Goal: Transaction & Acquisition: Purchase product/service

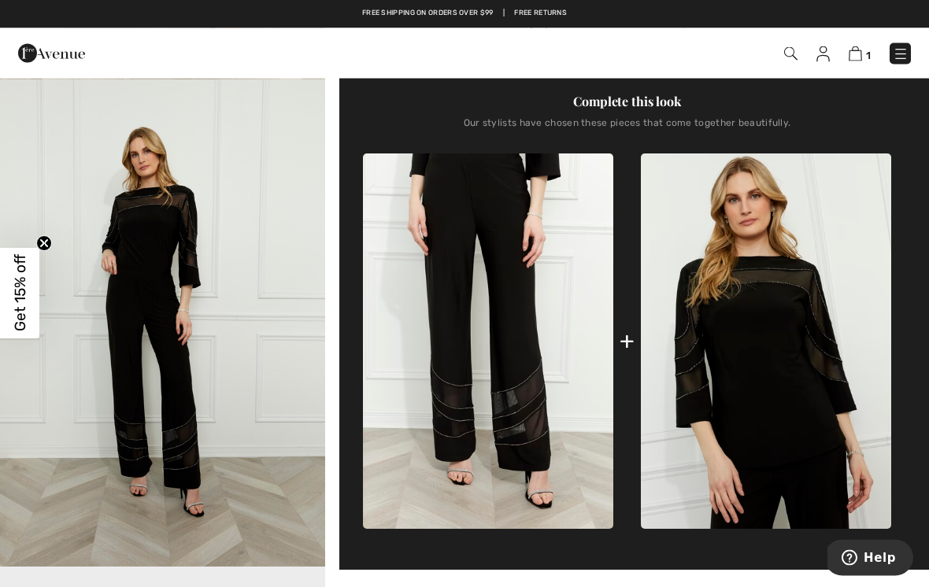
scroll to position [487, 0]
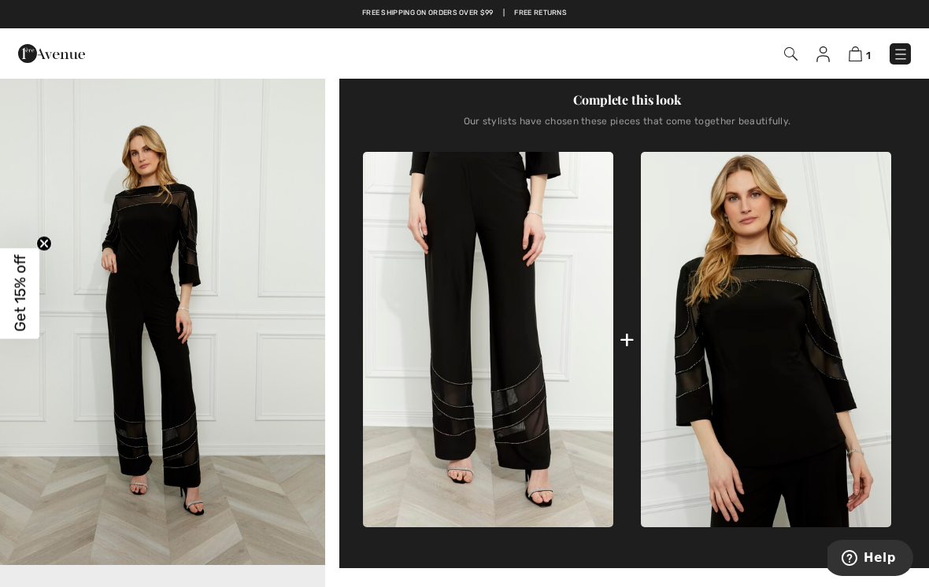
click at [770, 334] on img at bounding box center [766, 339] width 250 height 375
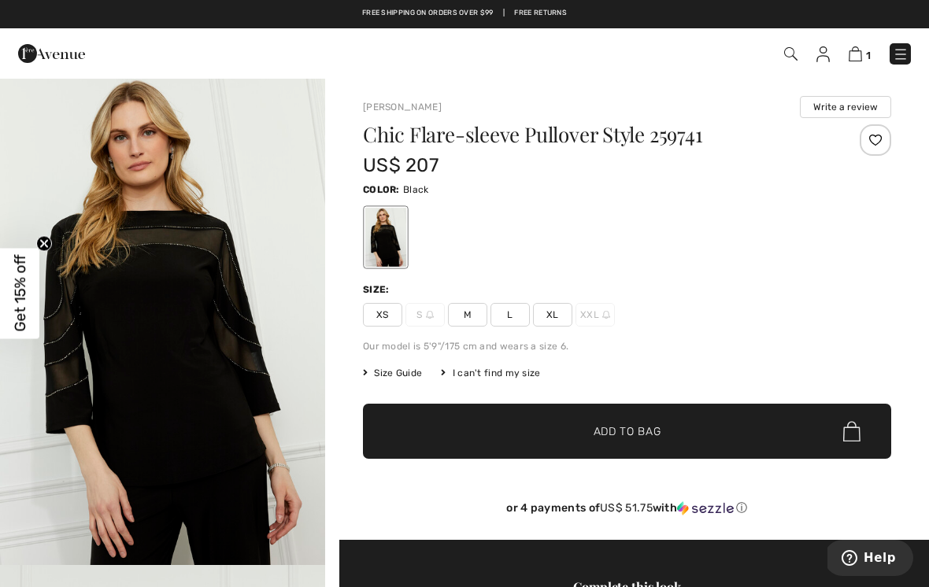
click at [505, 310] on span "L" at bounding box center [509, 315] width 39 height 24
click at [564, 426] on span "✔ Added to Bag" at bounding box center [604, 432] width 96 height 17
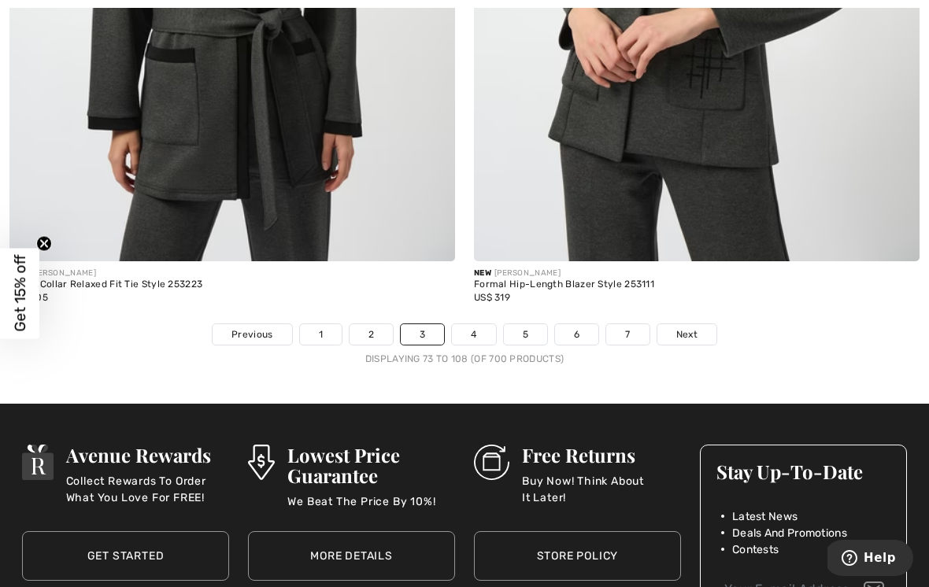
scroll to position [13518, 0]
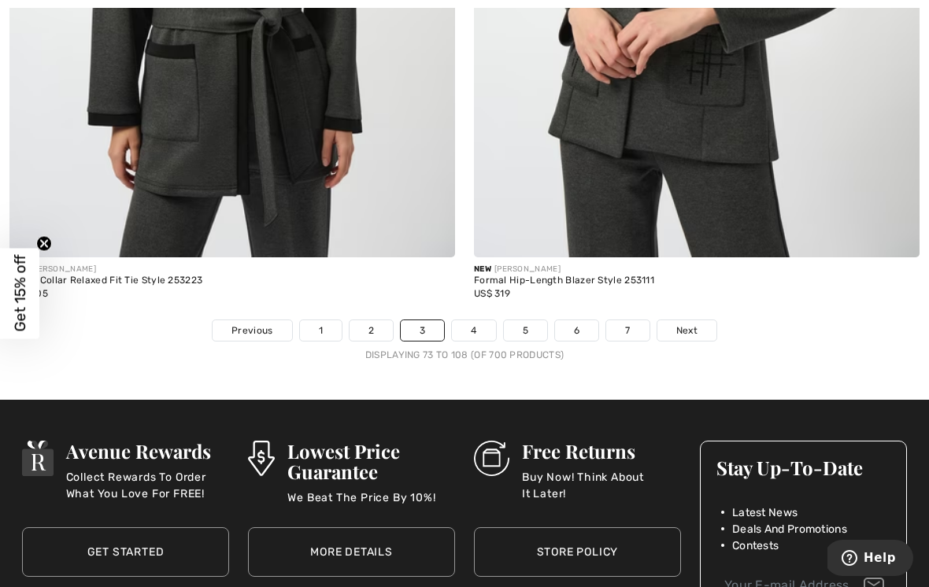
click at [689, 324] on span "Next" at bounding box center [686, 331] width 21 height 14
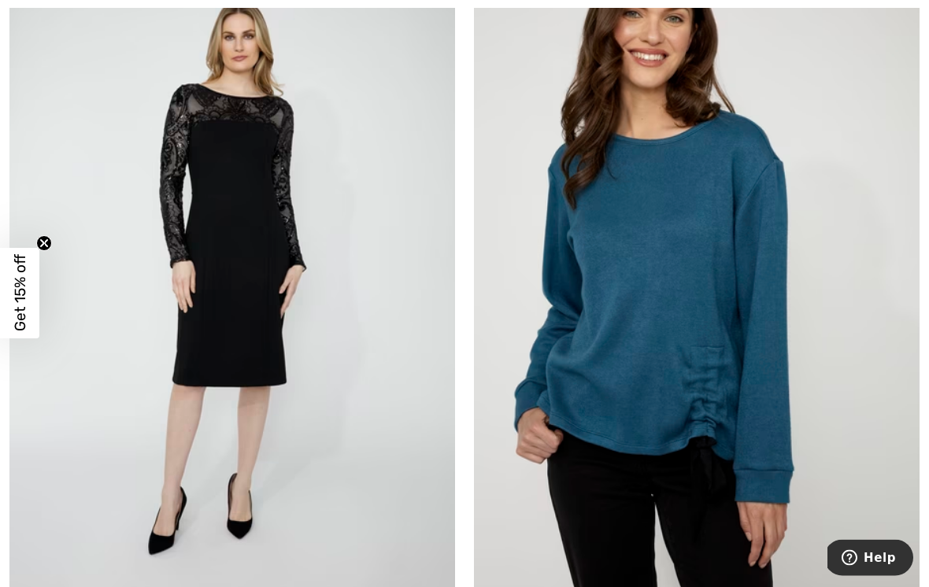
scroll to position [1697, 0]
click at [242, 250] on img at bounding box center [232, 275] width 446 height 668
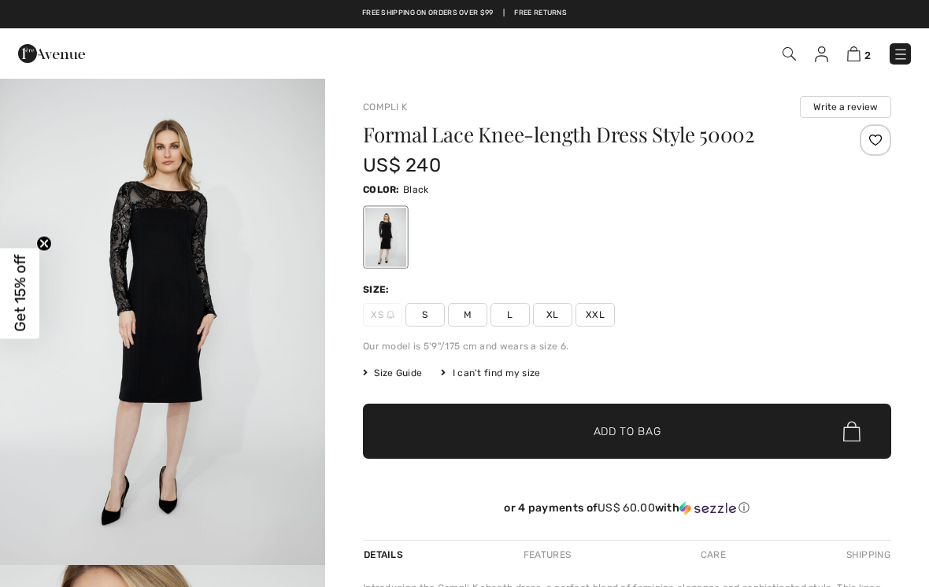
checkbox input "true"
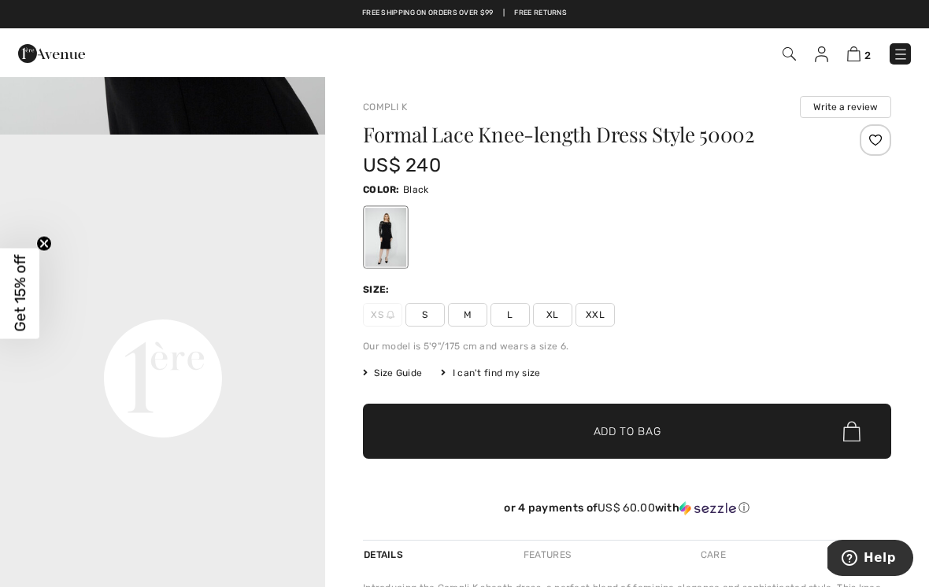
scroll to position [934, 0]
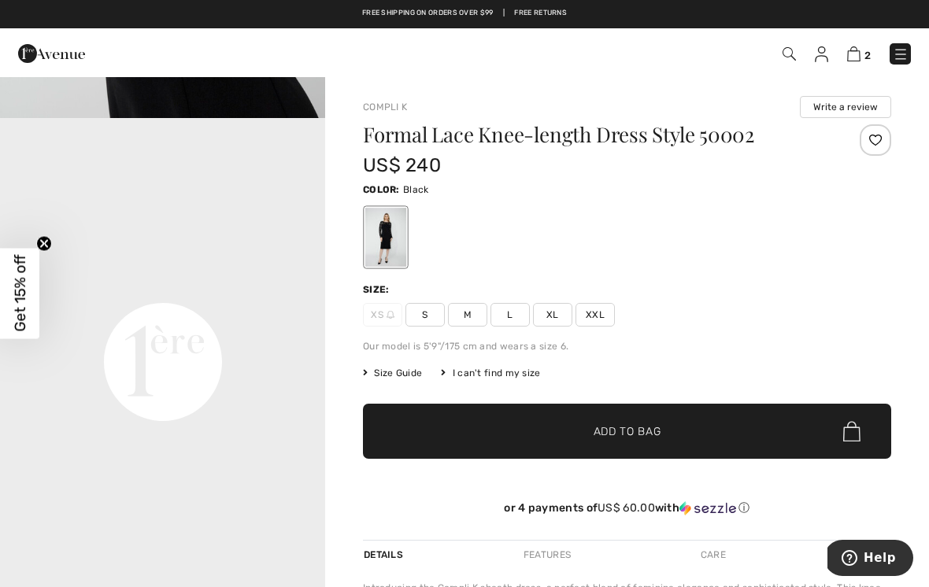
click at [233, 281] on video "Your browser does not support the video tag." at bounding box center [162, 199] width 325 height 163
click at [510, 309] on span "L" at bounding box center [509, 315] width 39 height 24
click at [217, 281] on video "Your browser does not support the video tag." at bounding box center [162, 199] width 325 height 163
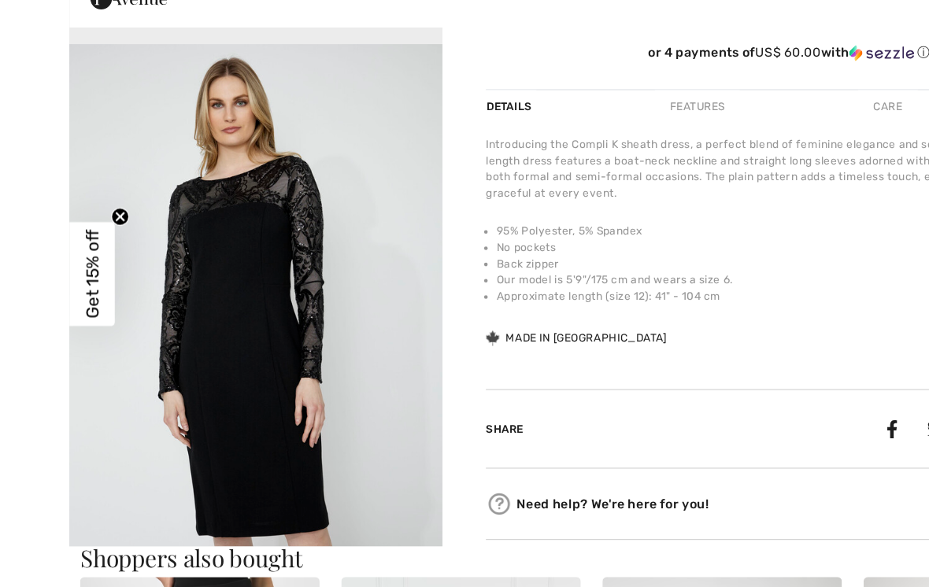
scroll to position [431, 0]
